Goal: Check status: Check status

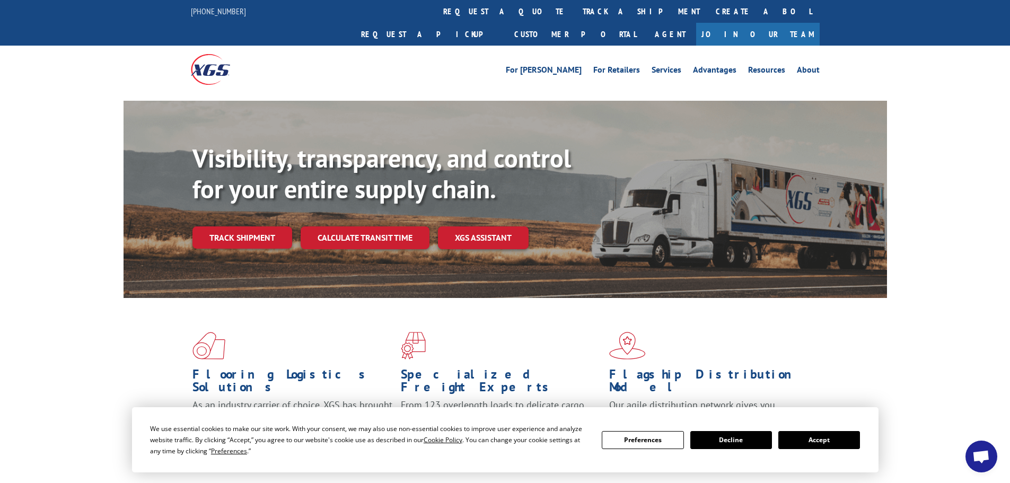
drag, startPoint x: 265, startPoint y: 214, endPoint x: 355, endPoint y: 229, distance: 91.4
click at [264, 226] on link "Track shipment" at bounding box center [242, 237] width 100 height 22
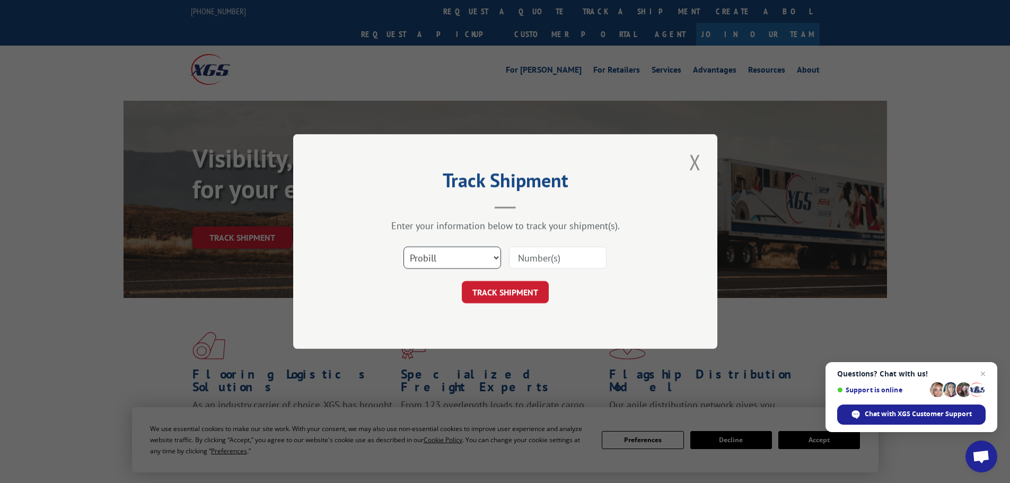
drag, startPoint x: 459, startPoint y: 259, endPoint x: 461, endPoint y: 268, distance: 9.1
click at [459, 259] on select "Select category... Probill BOL PO" at bounding box center [452, 257] width 98 height 22
select select "po"
click at [403, 246] on select "Select category... Probill BOL PO" at bounding box center [452, 257] width 98 height 22
click at [530, 262] on input at bounding box center [558, 257] width 98 height 22
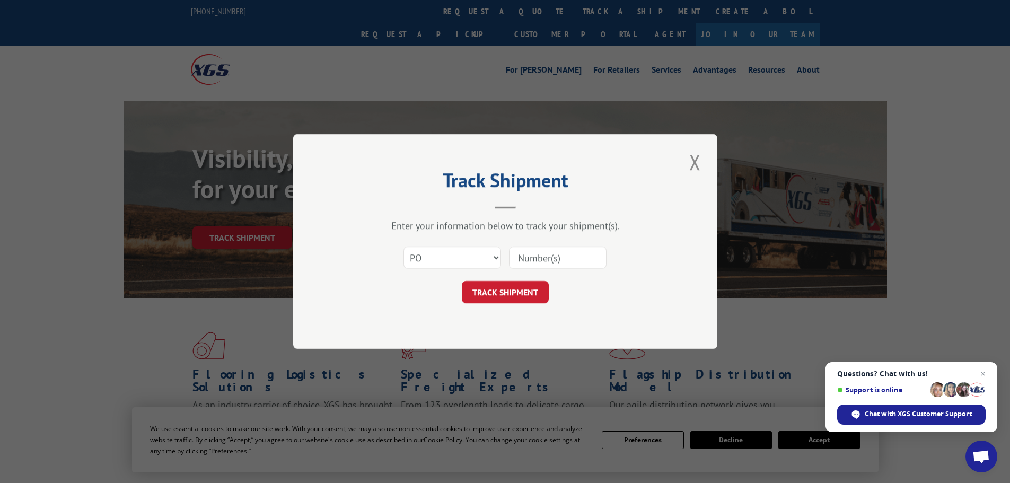
paste input "10533346"
type input "10533346"
click at [531, 289] on button "TRACK SHIPMENT" at bounding box center [505, 292] width 87 height 22
